Goal: Task Accomplishment & Management: Use online tool/utility

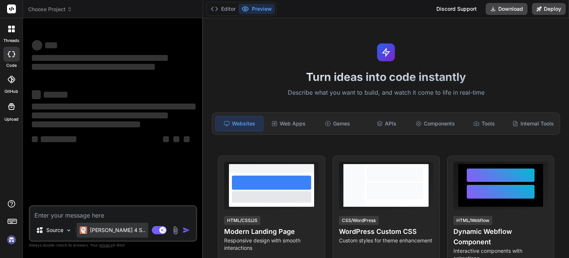
click at [98, 234] on div "[PERSON_NAME] 4 S.." at bounding box center [113, 229] width 72 height 15
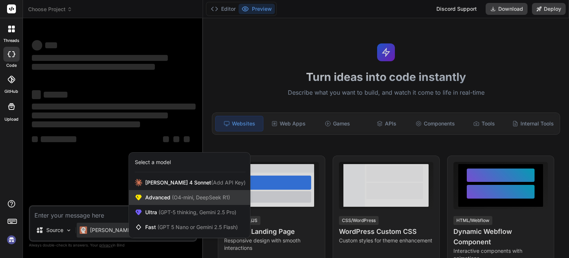
click at [159, 198] on span "Advanced (O4-mini, DeepSeek R1)" at bounding box center [187, 197] width 85 height 7
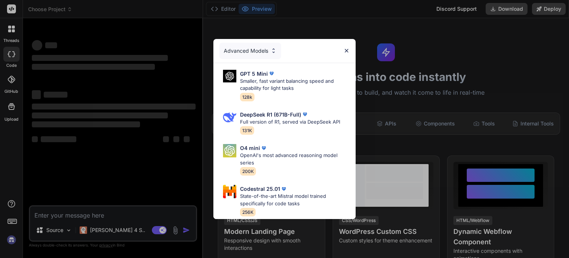
click at [346, 48] on img at bounding box center [347, 50] width 6 height 6
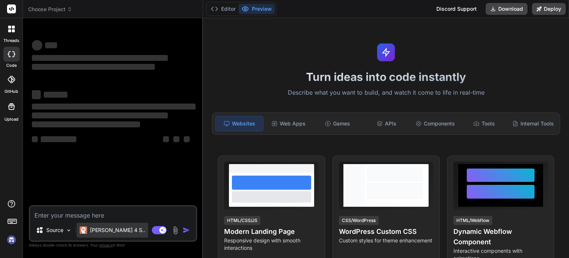
click at [89, 228] on div "[PERSON_NAME] 4 S.." at bounding box center [113, 229] width 66 height 7
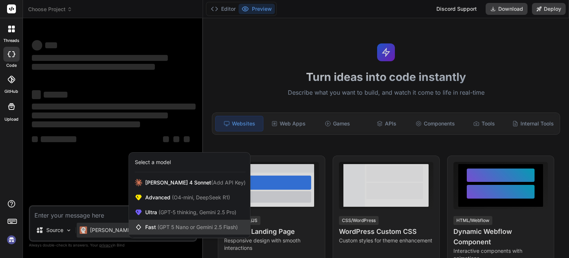
click at [178, 231] on div "Fast (GPT 5 Nano or Gemini 2.5 Flash)" at bounding box center [189, 226] width 121 height 15
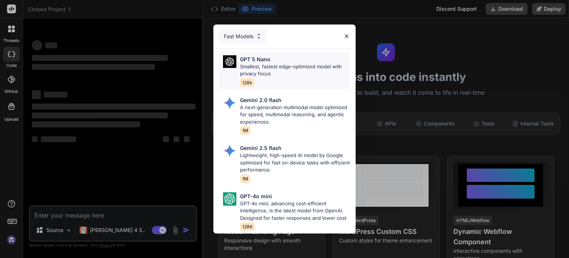
click at [273, 55] on div "GPT 5 Nano" at bounding box center [295, 59] width 110 height 8
type textarea "x"
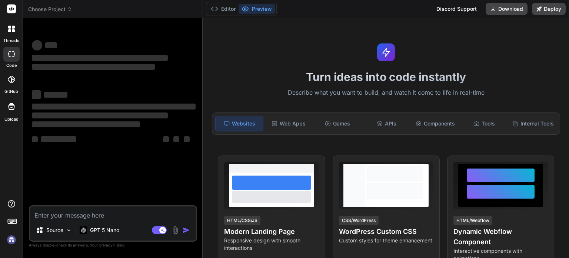
click at [113, 214] on textarea at bounding box center [113, 212] width 166 height 13
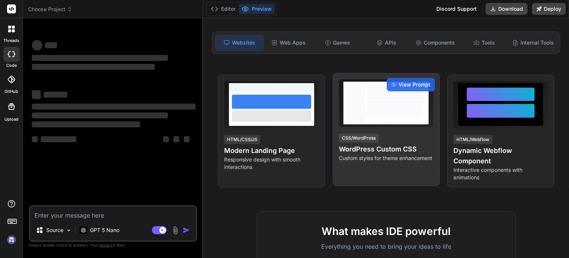
scroll to position [81, 0]
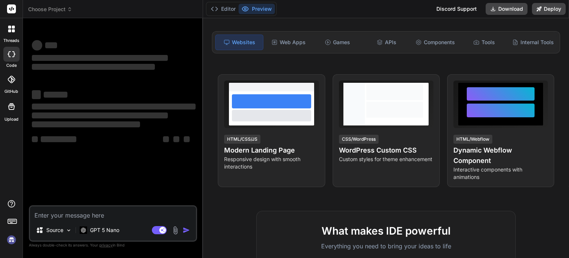
paste textarea "Design and build a multi-page website for my digital marketing & web developmen…"
type textarea "Design and build a multi-page website for my digital marketing & web developmen…"
type textarea "x"
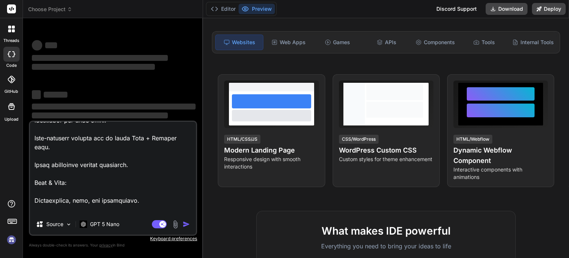
scroll to position [1114, 0]
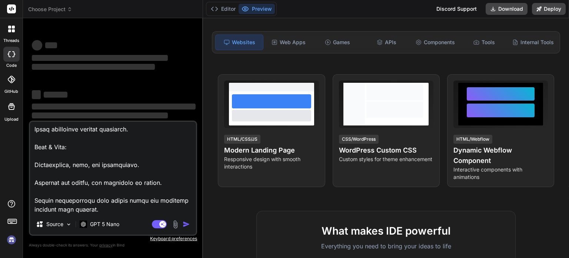
type textarea "Design and build a multi-page website for my digital marketing & web developmen…"
type textarea "x"
type textarea "Design and build a multi-page website for my digital marketing & web developmen…"
type textarea "x"
type textarea "Design and build a multi-page website for my digital marketing & web developmen…"
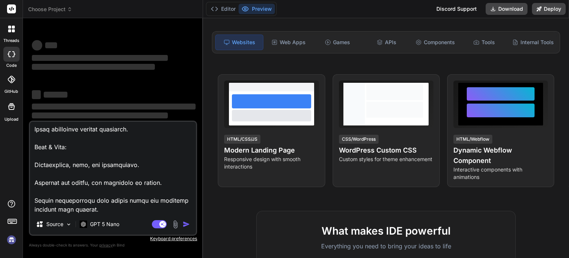
type textarea "x"
type textarea "Design and build a multi-page website for my digital marketing & web developmen…"
click at [277, 48] on div "Web Apps" at bounding box center [288, 42] width 47 height 16
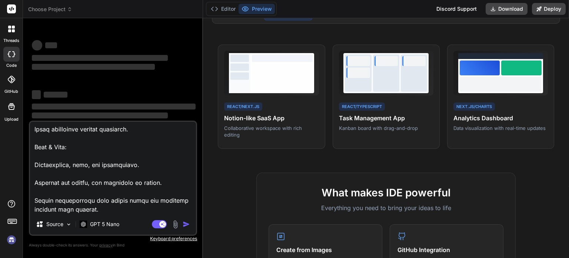
scroll to position [111, 0]
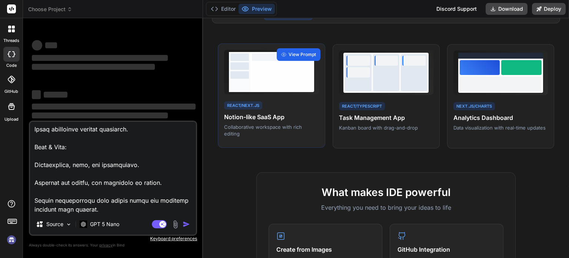
click at [289, 57] on span "View Prompt" at bounding box center [302, 54] width 27 height 7
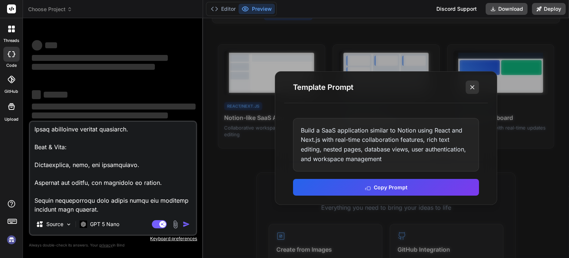
click at [474, 90] on icon at bounding box center [472, 86] width 7 height 7
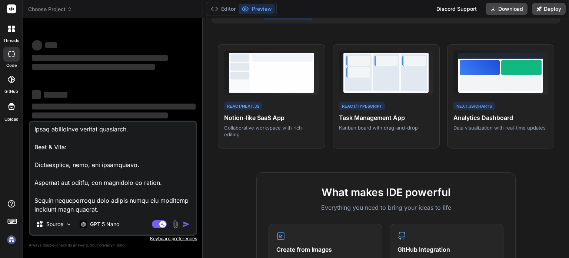
scroll to position [34, 0]
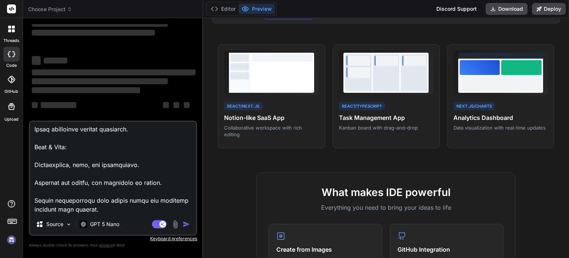
click at [175, 96] on div "‌ ‌ ‌ ‌ ‌ ‌ ‌ ‌ ‌ ‌" at bounding box center [114, 85] width 164 height 66
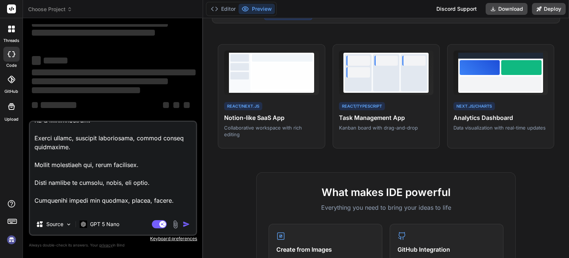
scroll to position [811, 0]
click at [13, 23] on div at bounding box center [12, 29] width 16 height 16
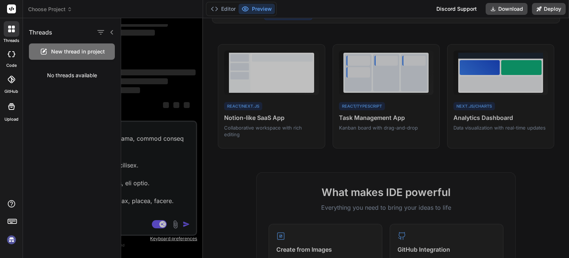
click at [171, 181] on div at bounding box center [345, 137] width 448 height 239
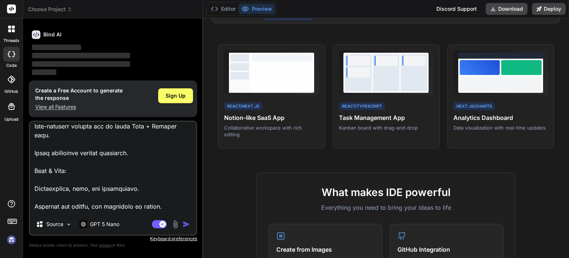
scroll to position [1114, 0]
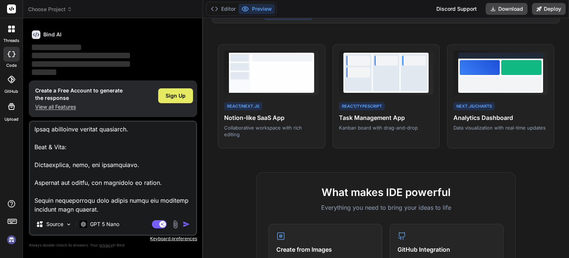
click at [173, 95] on span "Sign Up" at bounding box center [176, 95] width 20 height 7
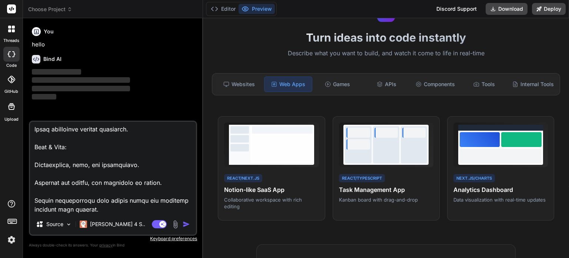
scroll to position [39, 0]
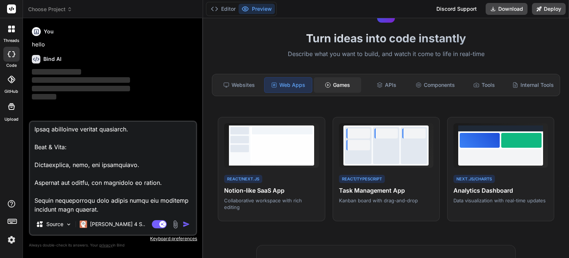
click at [339, 89] on div "Games" at bounding box center [337, 85] width 47 height 16
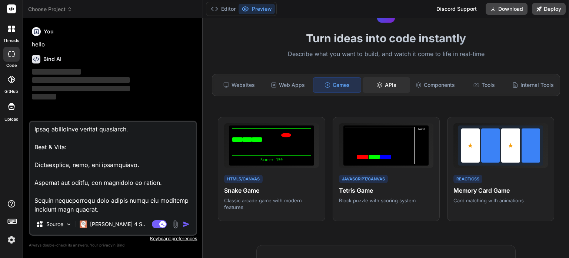
click at [377, 85] on icon at bounding box center [380, 85] width 6 height 6
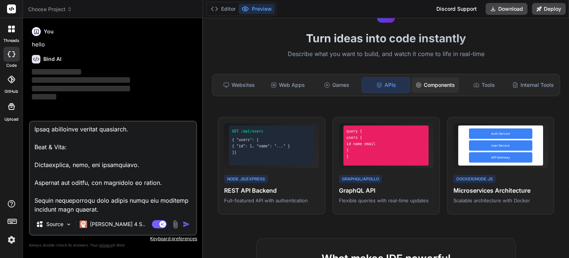
click at [429, 88] on div "Components" at bounding box center [435, 85] width 47 height 16
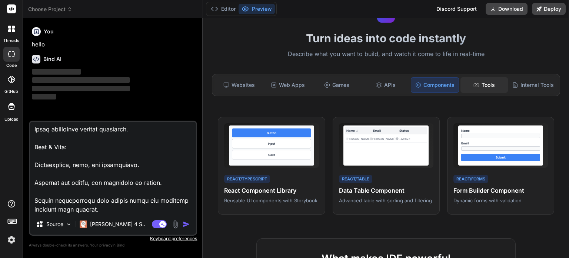
click at [485, 83] on div "Tools" at bounding box center [484, 85] width 47 height 16
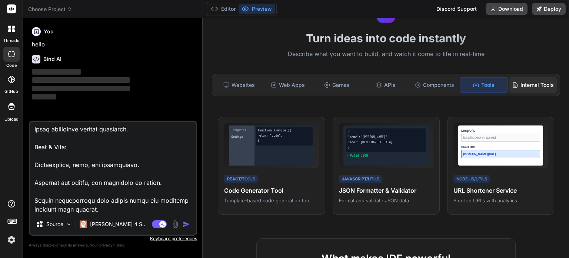
click at [529, 80] on div "Internal Tools" at bounding box center [533, 85] width 47 height 16
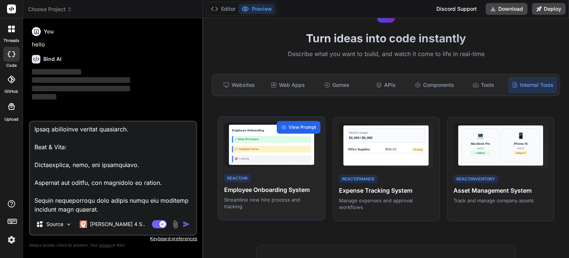
click at [291, 126] on div "View Prompt" at bounding box center [299, 127] width 44 height 13
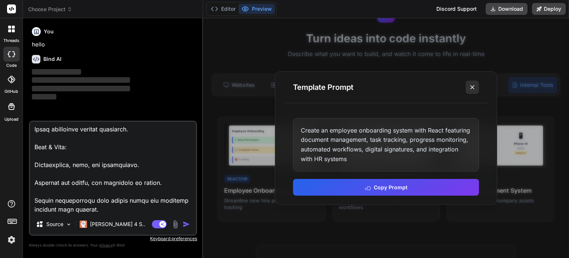
click at [467, 89] on button at bounding box center [472, 86] width 13 height 13
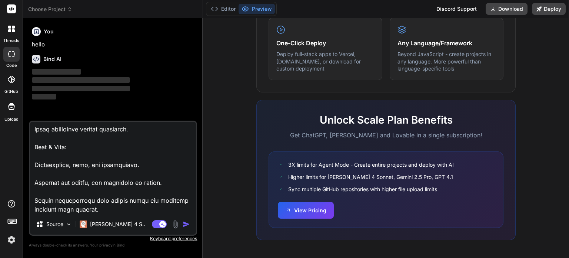
scroll to position [463, 0]
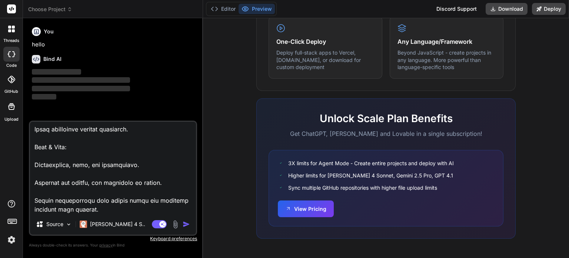
click at [187, 225] on img "button" at bounding box center [186, 223] width 7 height 7
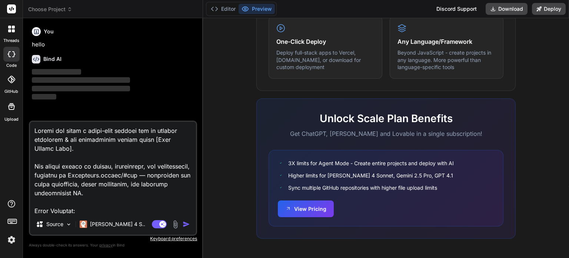
scroll to position [0, 0]
click at [184, 222] on img "button" at bounding box center [186, 223] width 7 height 7
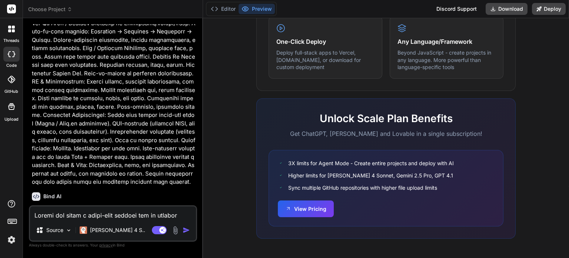
scroll to position [314, 0]
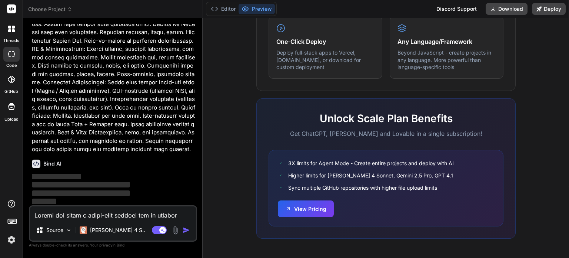
click at [62, 238] on div "Source" at bounding box center [52, 231] width 45 height 18
click at [66, 230] on img at bounding box center [69, 230] width 6 height 6
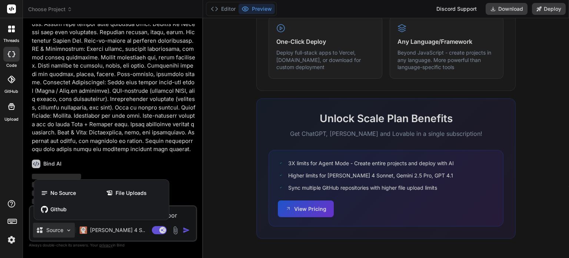
click at [135, 165] on div at bounding box center [284, 129] width 569 height 258
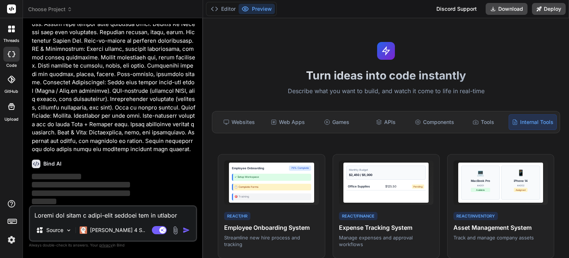
scroll to position [0, 0]
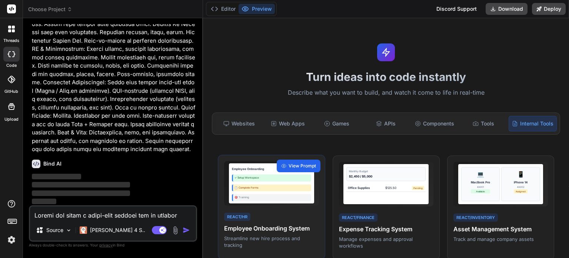
click at [299, 169] on span "View Prompt" at bounding box center [302, 165] width 27 height 7
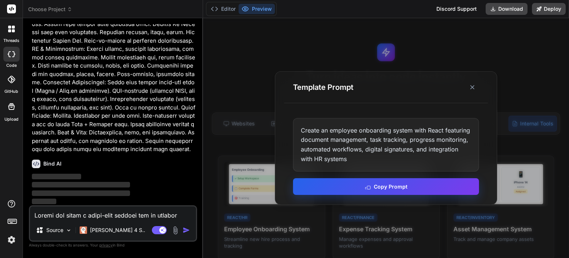
click at [348, 184] on button "Copy Prompt" at bounding box center [386, 186] width 186 height 17
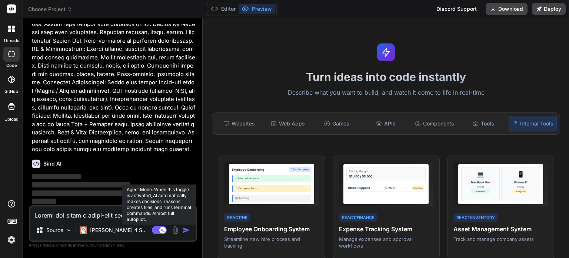
click at [156, 227] on rect at bounding box center [159, 230] width 15 height 8
click at [156, 227] on rect at bounding box center [156, 230] width 7 height 7
click at [156, 227] on rect at bounding box center [159, 230] width 15 height 8
click at [156, 227] on rect at bounding box center [156, 230] width 7 height 7
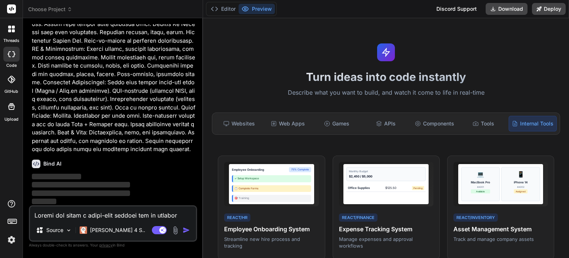
click at [11, 13] on div at bounding box center [11, 9] width 23 height 18
click at [12, 7] on icon at bounding box center [12, 9] width 6 height 4
click at [18, 36] on div at bounding box center [12, 29] width 16 height 16
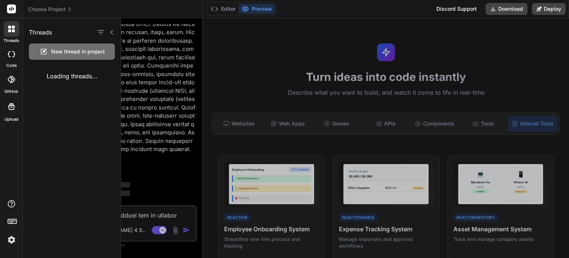
click at [60, 50] on span "New thread in project" at bounding box center [78, 51] width 54 height 7
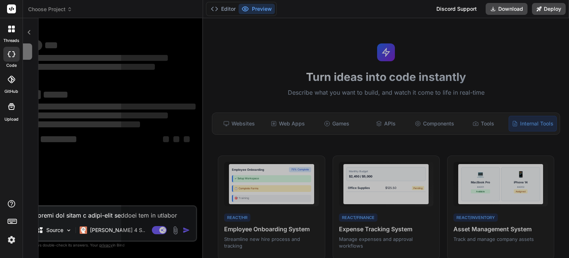
scroll to position [7, 0]
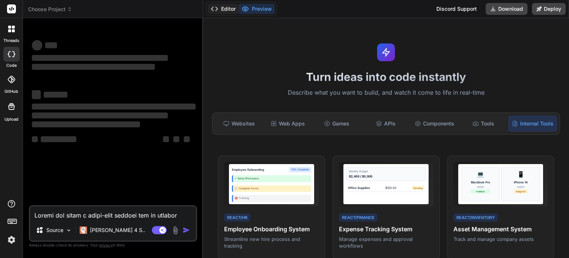
click at [218, 12] on icon at bounding box center [214, 8] width 7 height 7
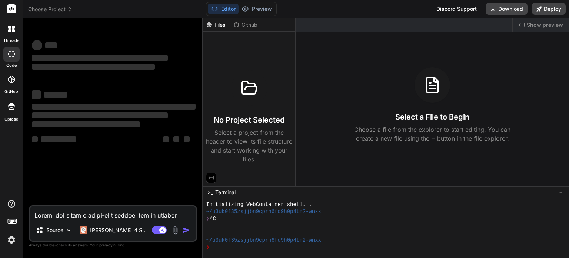
click at [271, 121] on h3 "No Project Selected" at bounding box center [249, 120] width 71 height 10
click at [516, 8] on button "Download" at bounding box center [507, 9] width 42 height 12
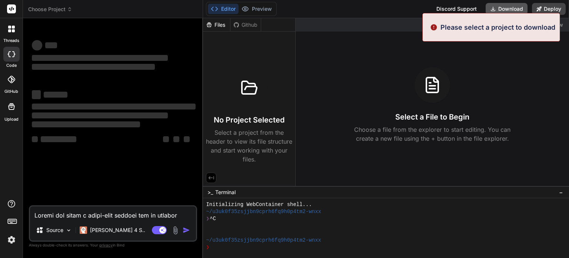
type textarea "x"
click at [334, 78] on div "Select a File to Begin Choose a file from the explorer to start editing. You ca…" at bounding box center [433, 105] width 274 height 76
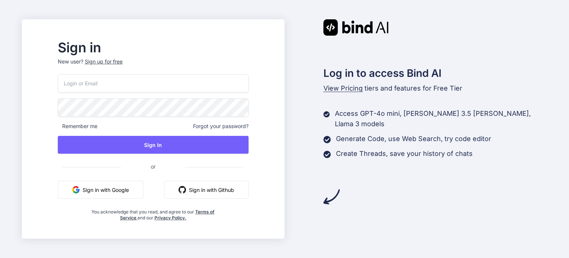
click at [122, 183] on button "Sign in with Google" at bounding box center [101, 190] width 86 height 18
